Goal: Information Seeking & Learning: Understand process/instructions

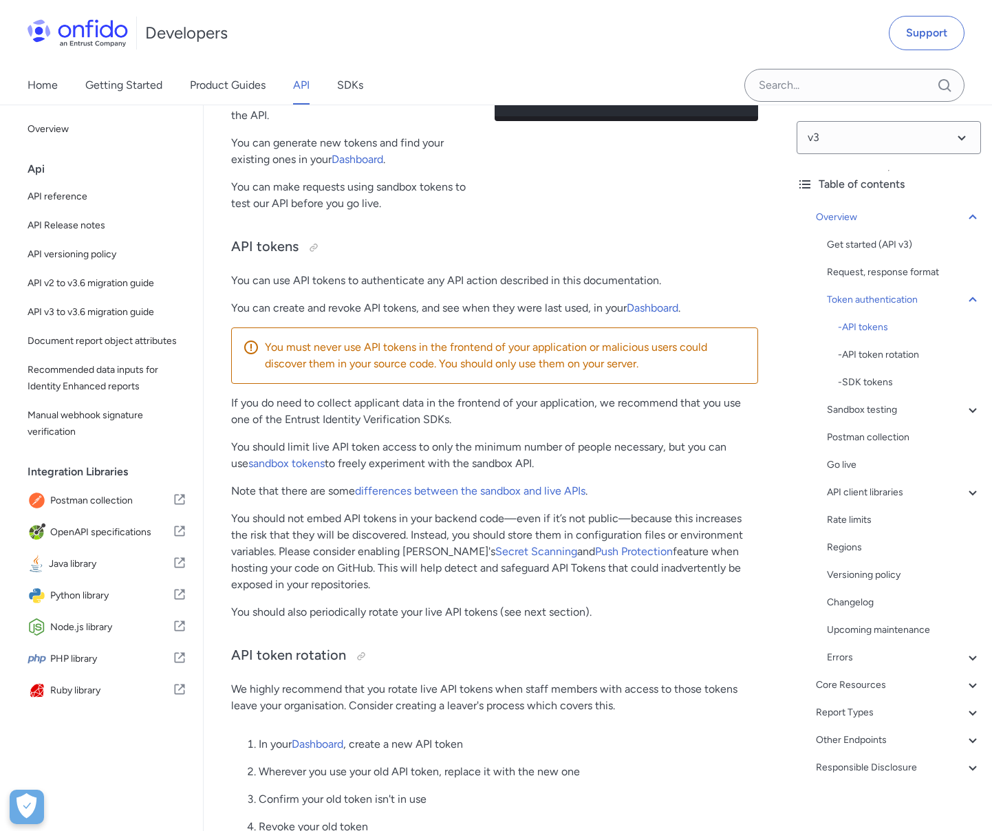
scroll to position [524, 0]
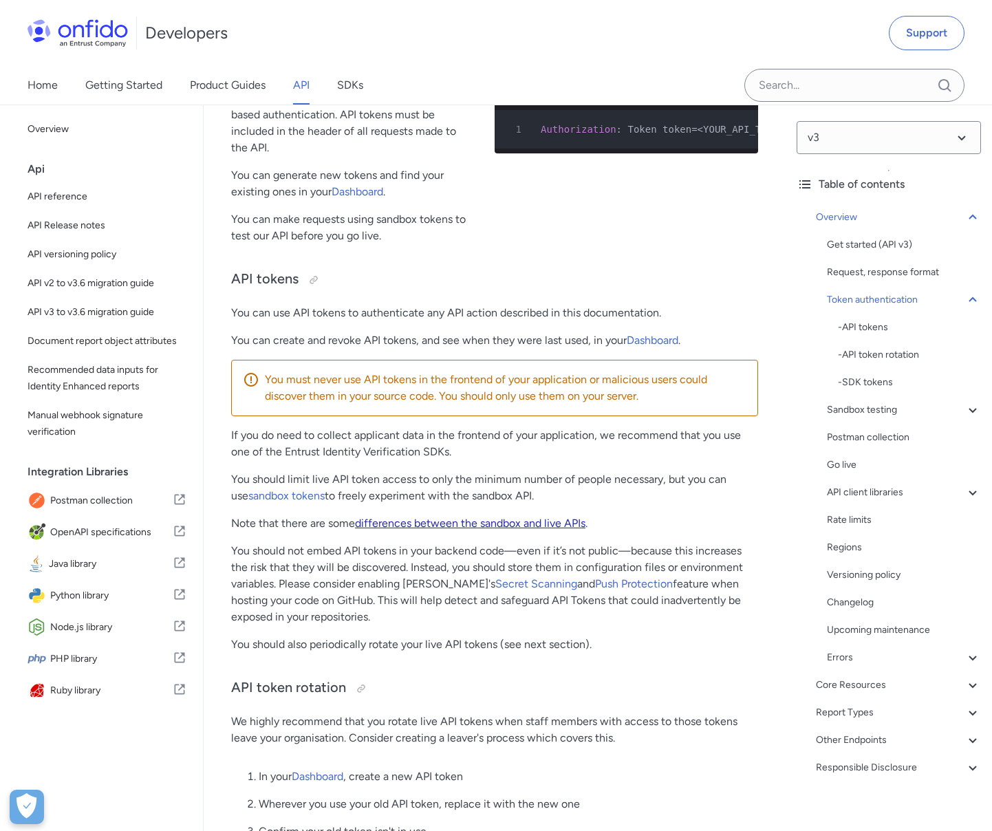
click at [501, 524] on link "differences between the sandbox and live APIs" at bounding box center [470, 522] width 230 height 13
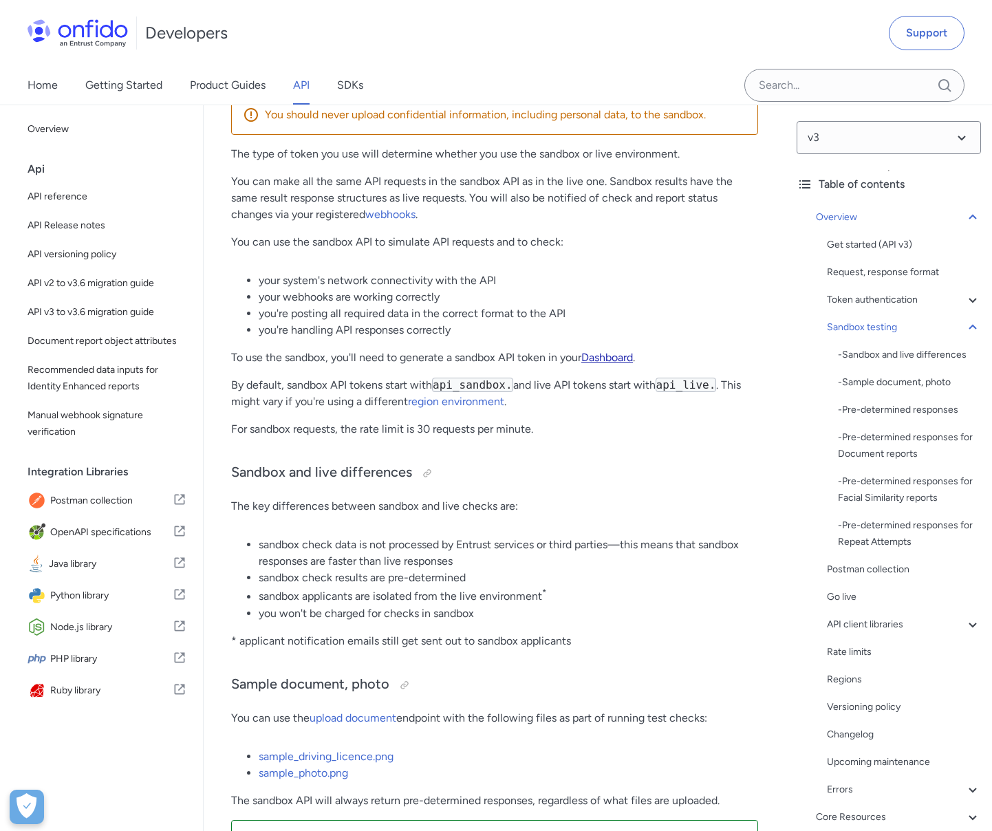
scroll to position [1630, 0]
click at [490, 401] on link "region environment" at bounding box center [456, 399] width 96 height 13
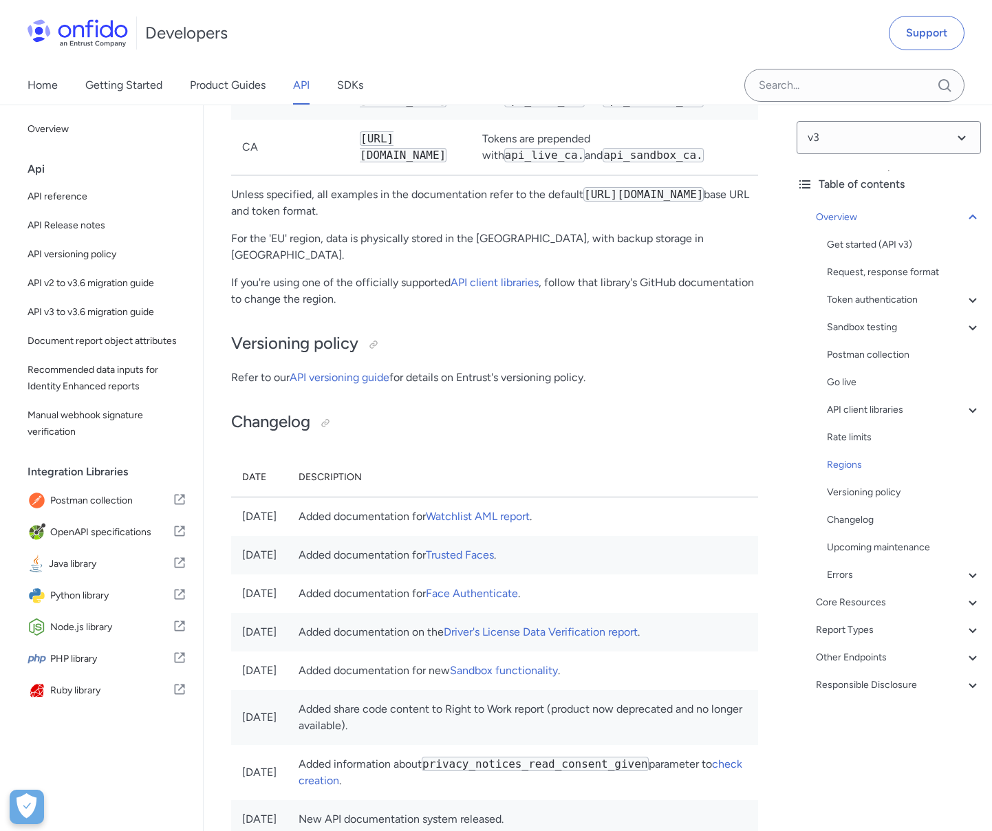
scroll to position [8571, 0]
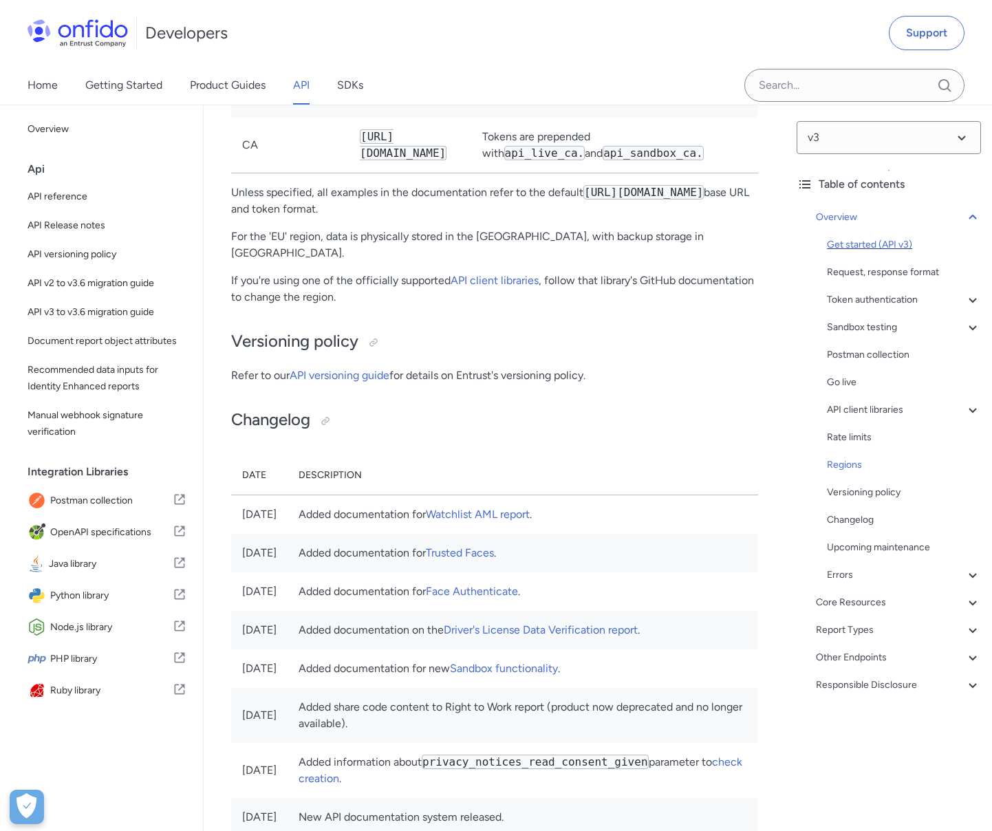
click at [877, 241] on div "Get started (API v3)" at bounding box center [904, 245] width 154 height 17
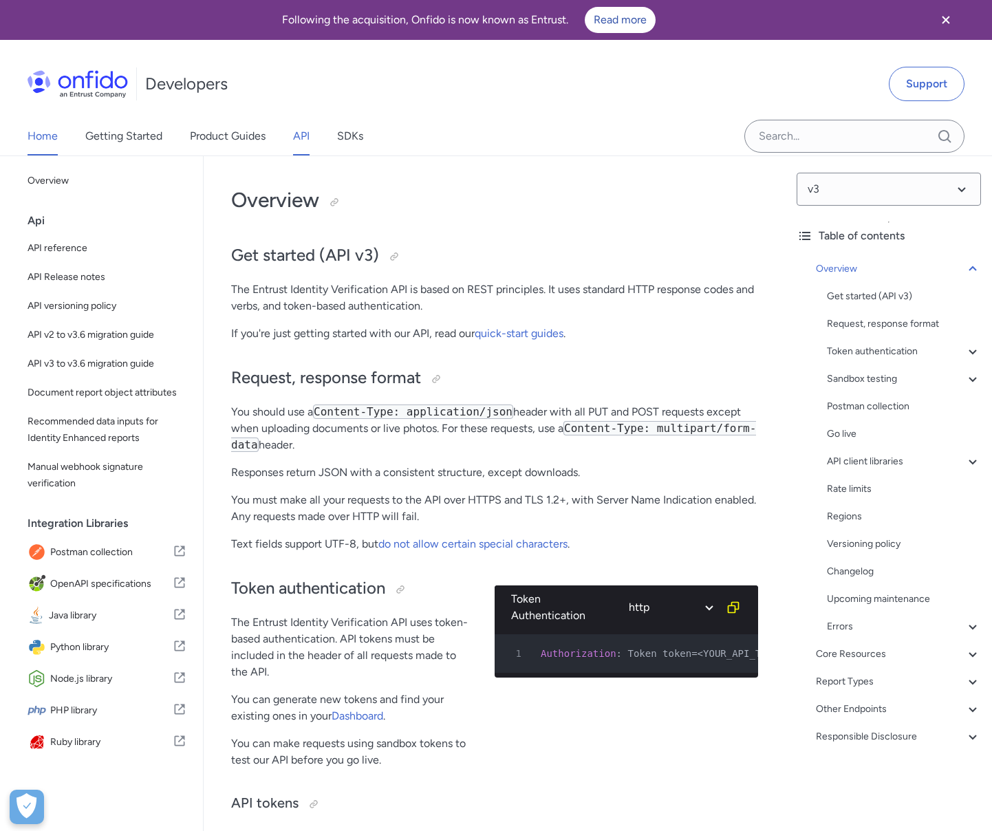
click at [42, 136] on link "Home" at bounding box center [43, 136] width 30 height 39
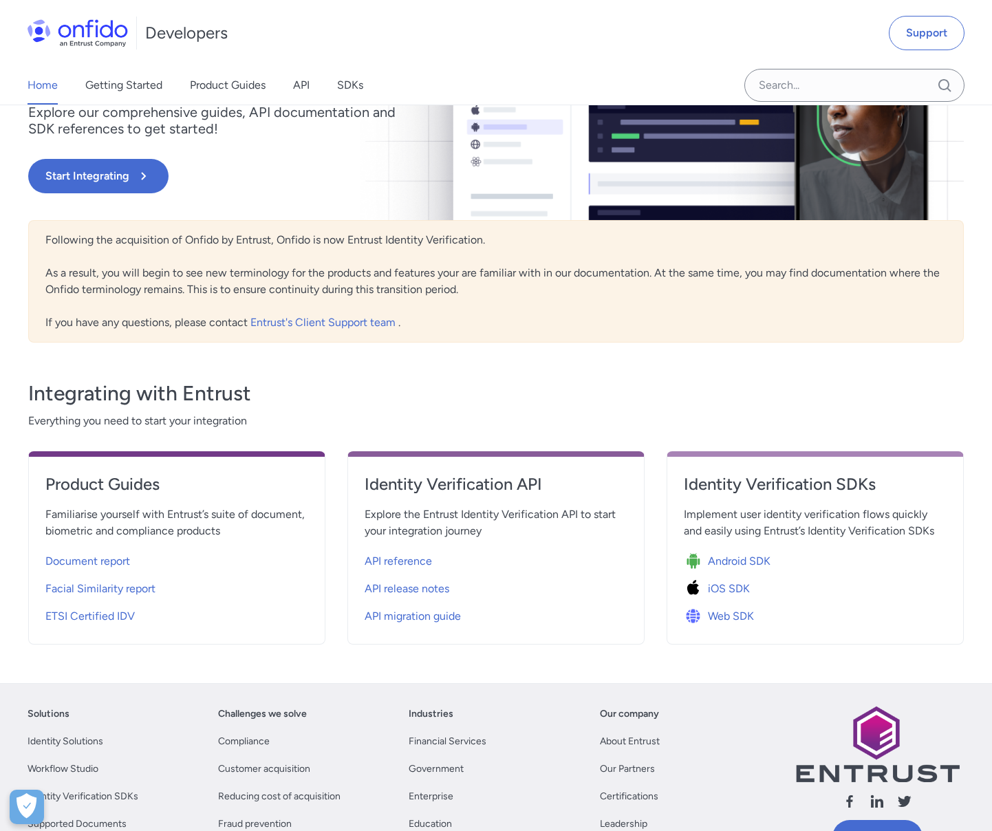
scroll to position [214, 0]
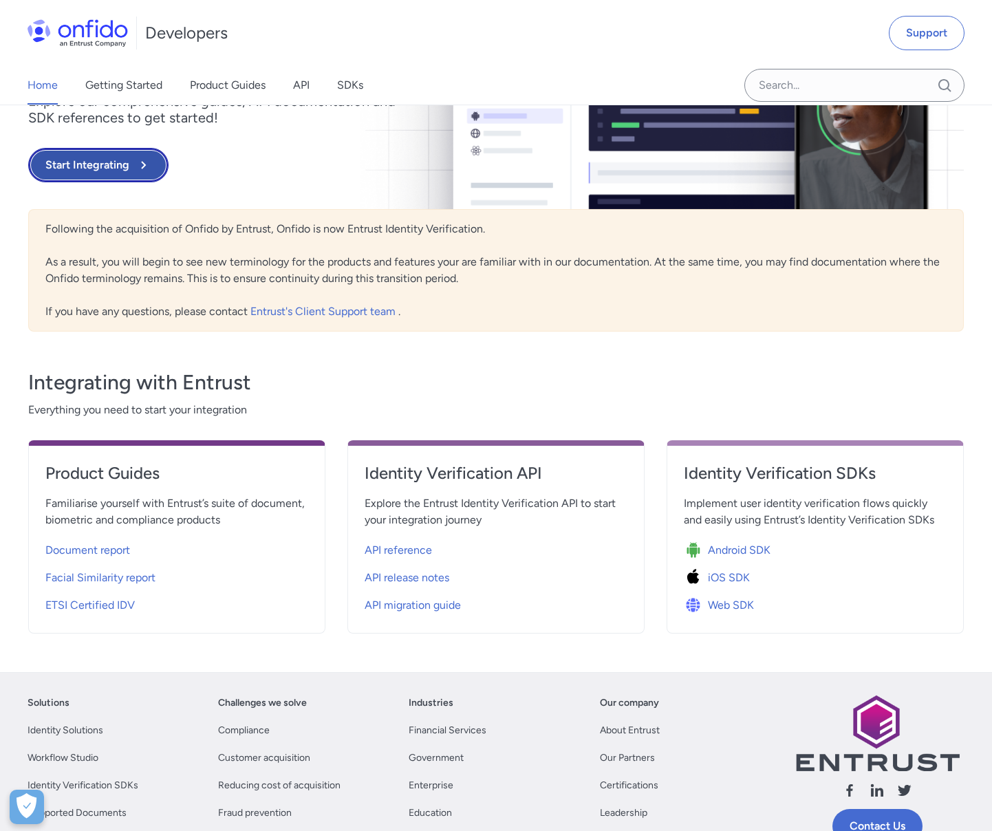
click at [105, 168] on button "Start Integrating" at bounding box center [98, 165] width 140 height 34
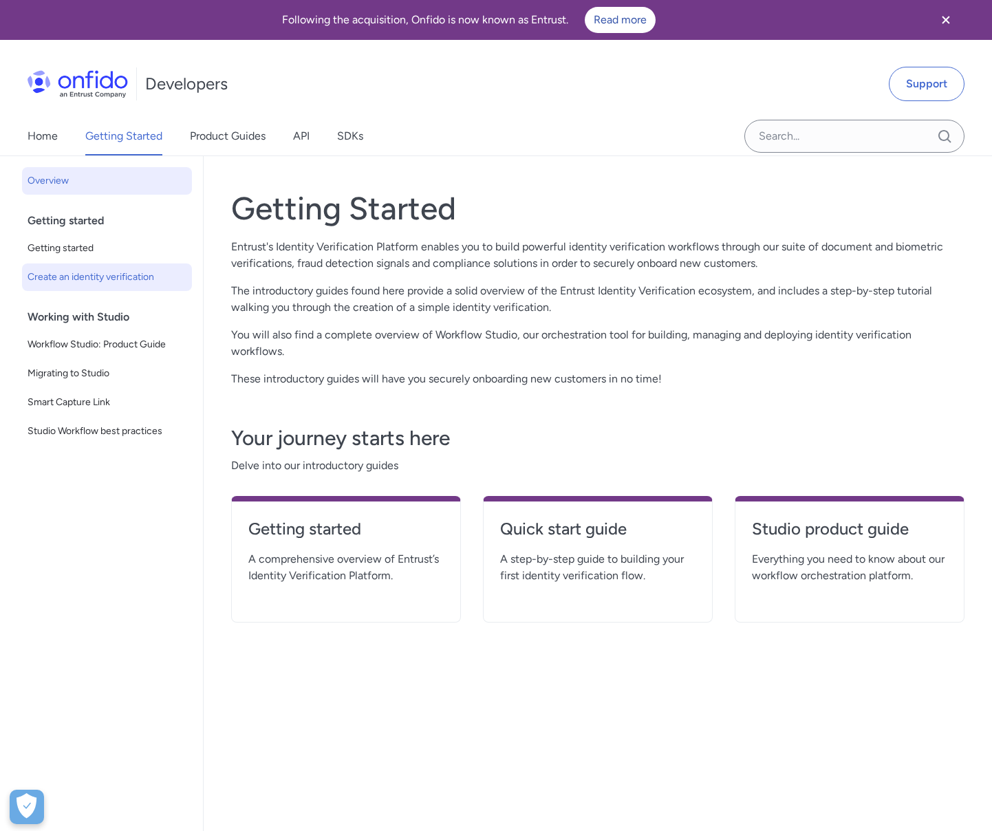
click at [76, 274] on span "Create an identity verification" at bounding box center [107, 277] width 159 height 17
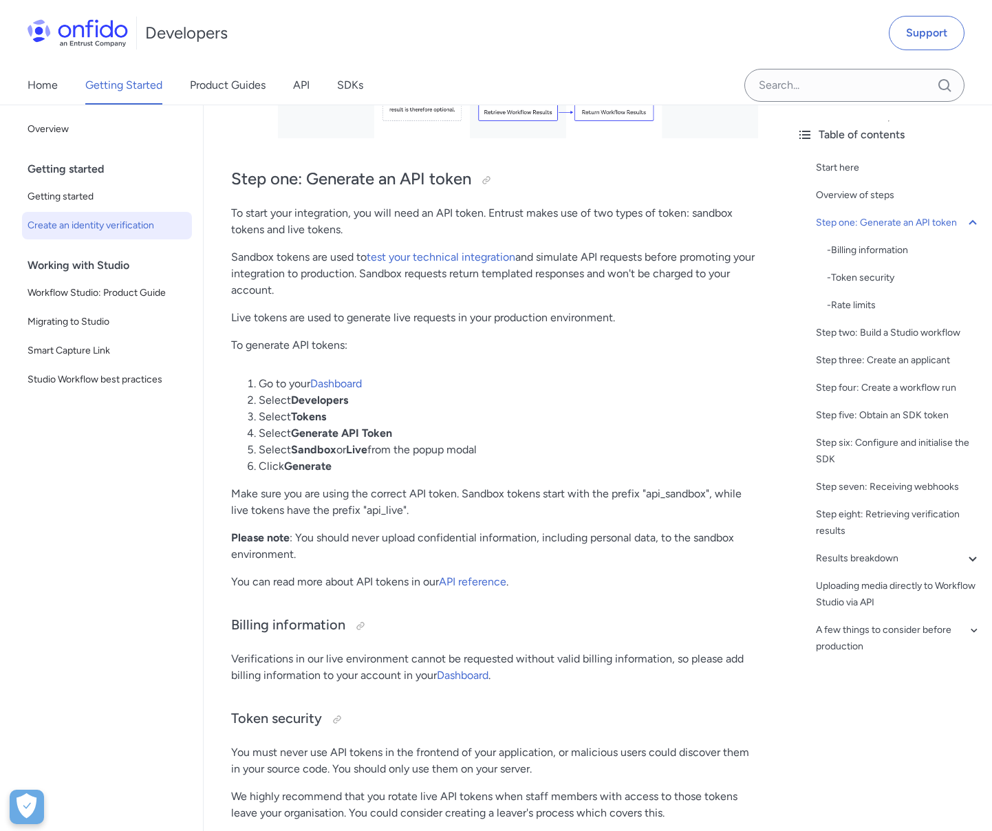
scroll to position [675, 0]
click at [341, 382] on link "Dashboard" at bounding box center [336, 382] width 52 height 13
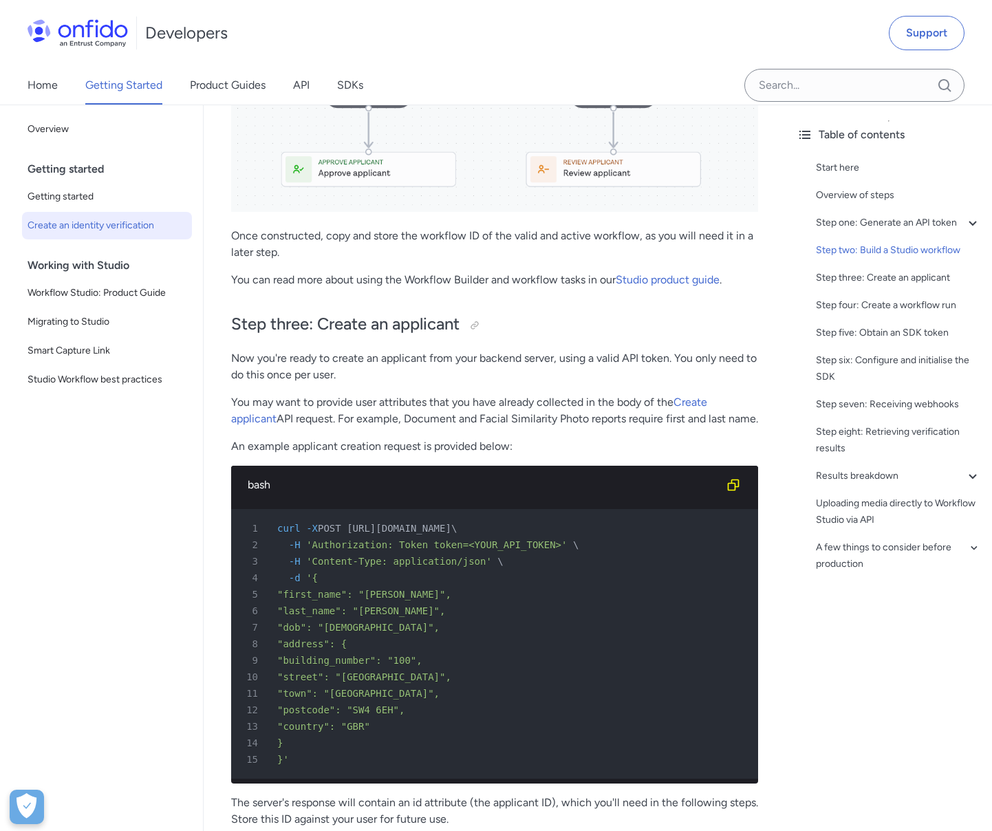
scroll to position [2113, 0]
drag, startPoint x: 595, startPoint y: 544, endPoint x: 353, endPoint y: 543, distance: 241.4
click at [353, 533] on span "POST [URL][DOMAIN_NAME]" at bounding box center [384, 527] width 133 height 11
copy span "https://api.eu.onfido.com/v3.6/applicants/"
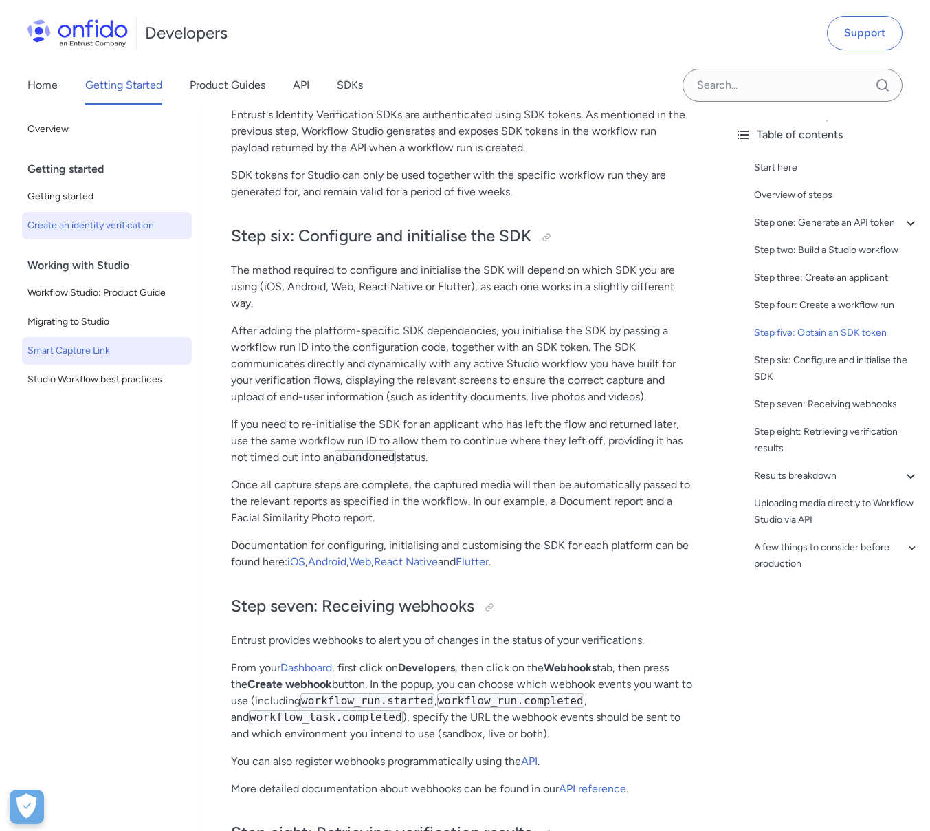
scroll to position [4325, 0]
